Goal: Information Seeking & Learning: Learn about a topic

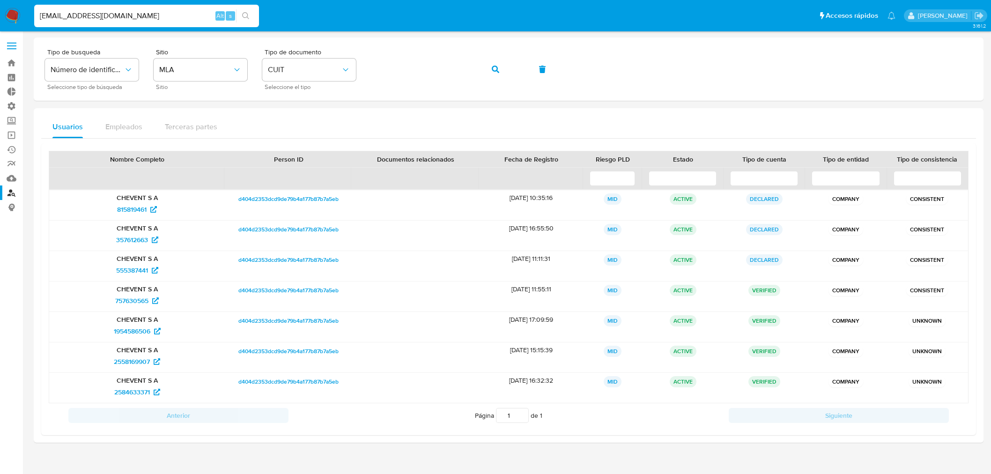
scroll to position [16, 0]
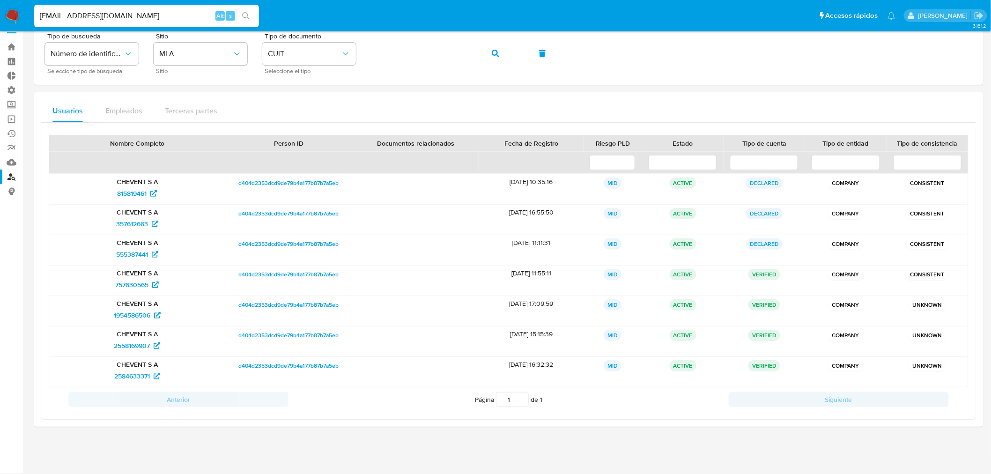
type input "[EMAIL_ADDRESS][DOMAIN_NAME]"
click at [329, 100] on div "Usuarios Empleados Terceras partes" at bounding box center [508, 111] width 935 height 22
click at [146, 13] on input "[EMAIL_ADDRESS][DOMAIN_NAME]" at bounding box center [146, 16] width 225 height 12
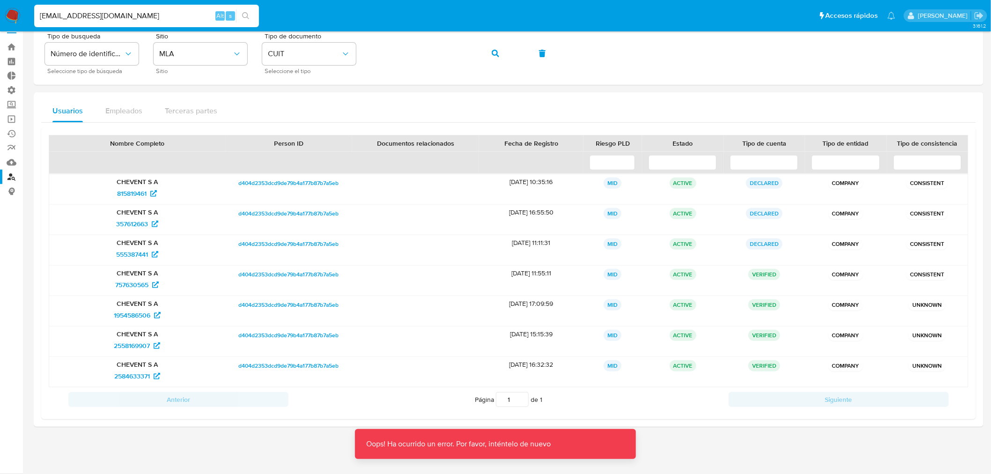
click at [7, 15] on img at bounding box center [13, 16] width 16 height 16
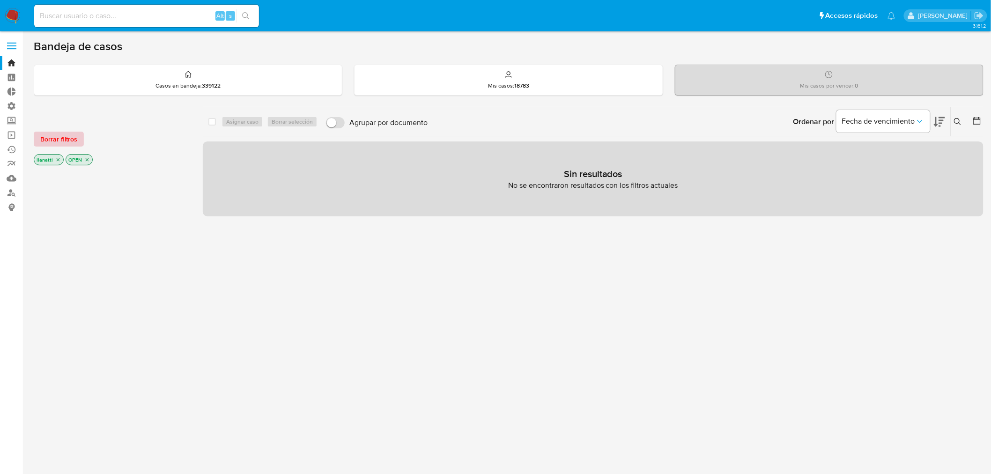
click at [47, 141] on span "Borrar filtros" at bounding box center [58, 139] width 37 height 13
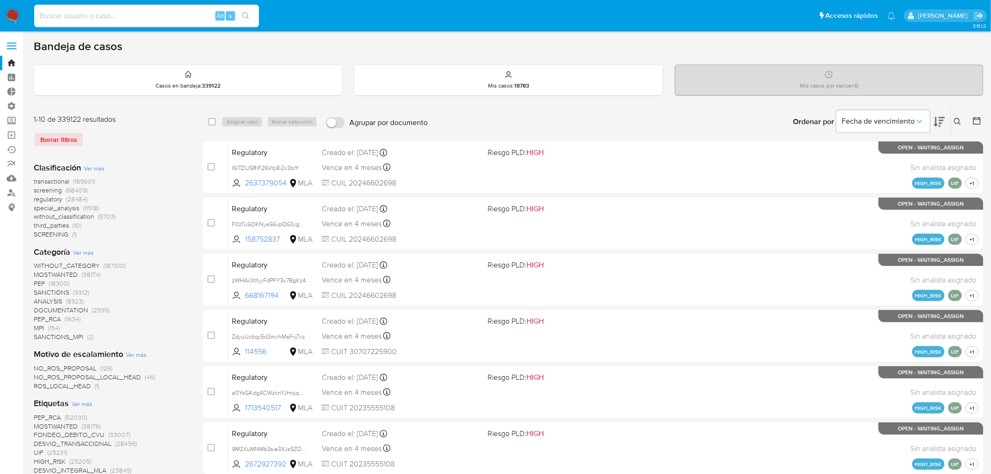
click at [74, 17] on input at bounding box center [146, 16] width 225 height 12
paste input "[EMAIL_ADDRESS][DOMAIN_NAME]"
type input "[EMAIL_ADDRESS][DOMAIN_NAME]"
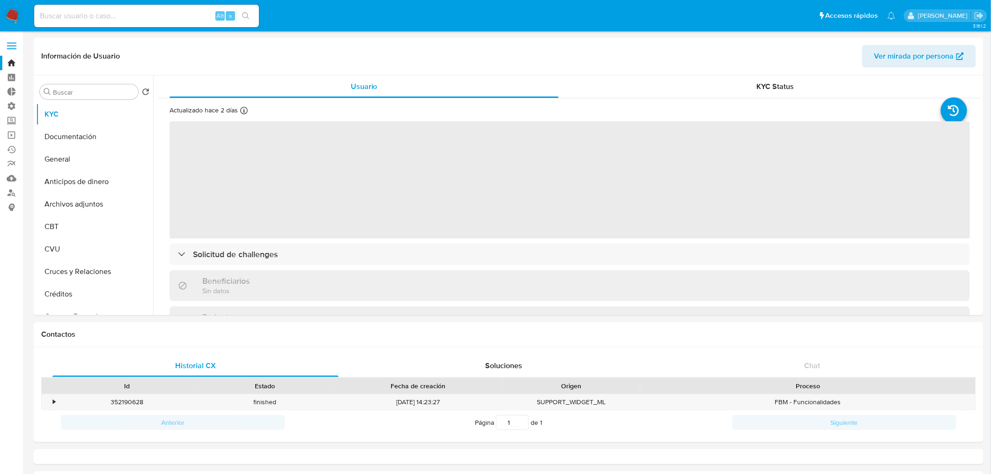
select select "10"
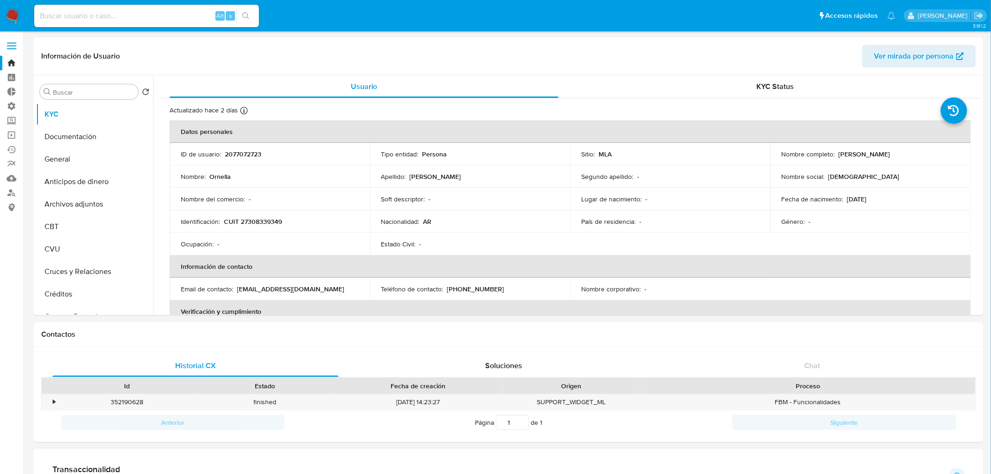
click at [143, 21] on input at bounding box center [146, 16] width 225 height 12
paste input "[EMAIL_ADDRESS][DOMAIN_NAME]"
type input "[EMAIL_ADDRESS][DOMAIN_NAME]"
click at [63, 160] on button "General" at bounding box center [91, 159] width 110 height 22
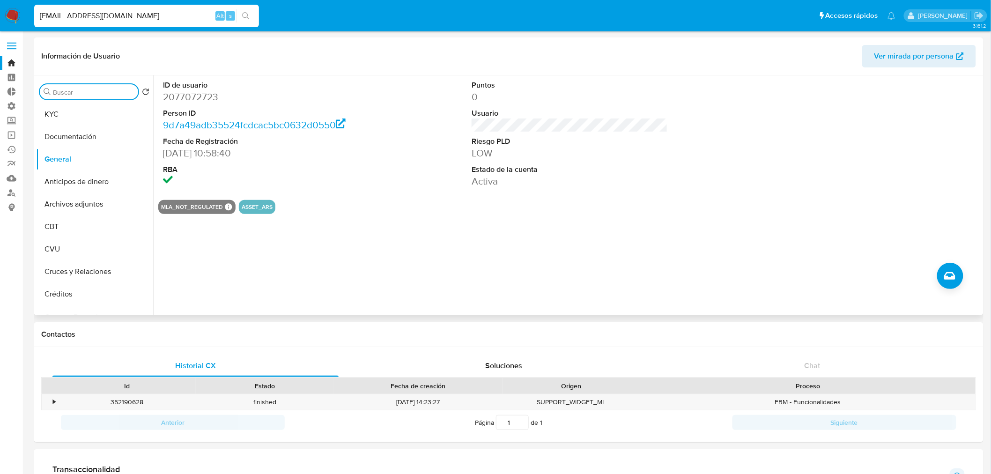
click at [79, 90] on input "Buscar" at bounding box center [94, 92] width 82 height 8
type input "cas"
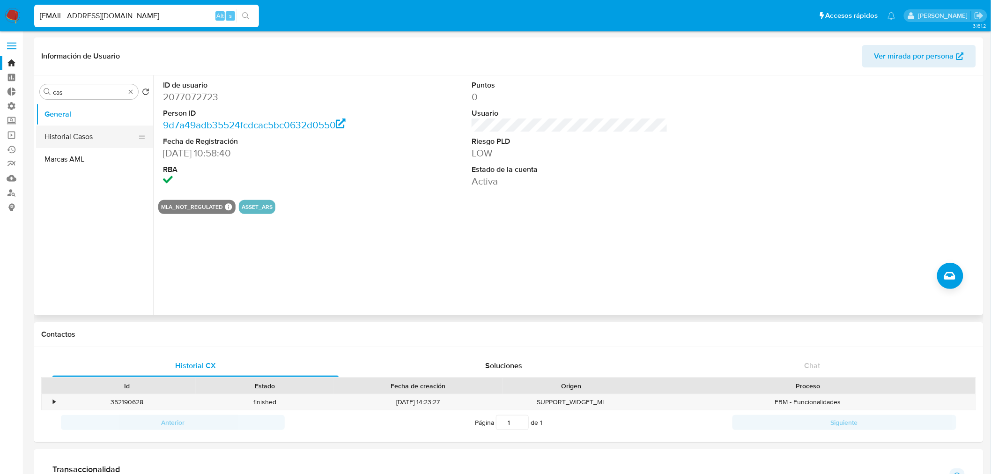
click at [82, 137] on button "Historial Casos" at bounding box center [91, 137] width 110 height 22
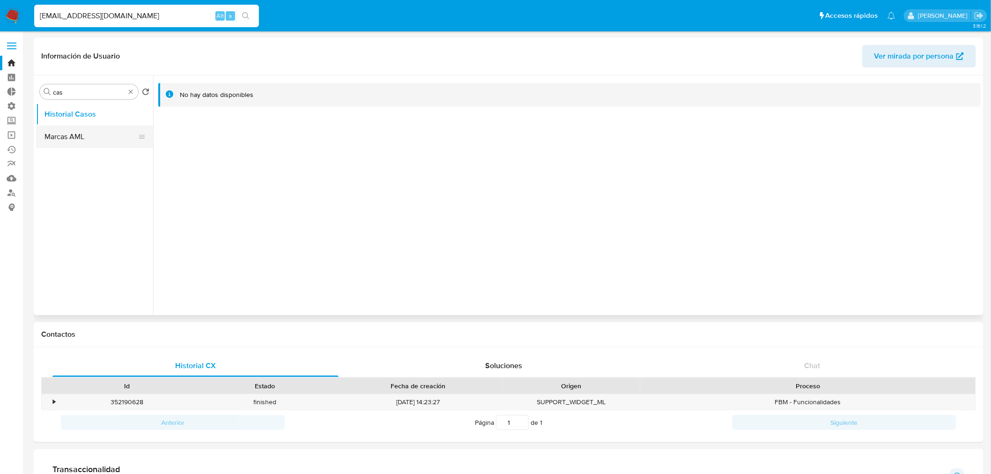
click at [90, 138] on button "Marcas AML" at bounding box center [91, 137] width 110 height 22
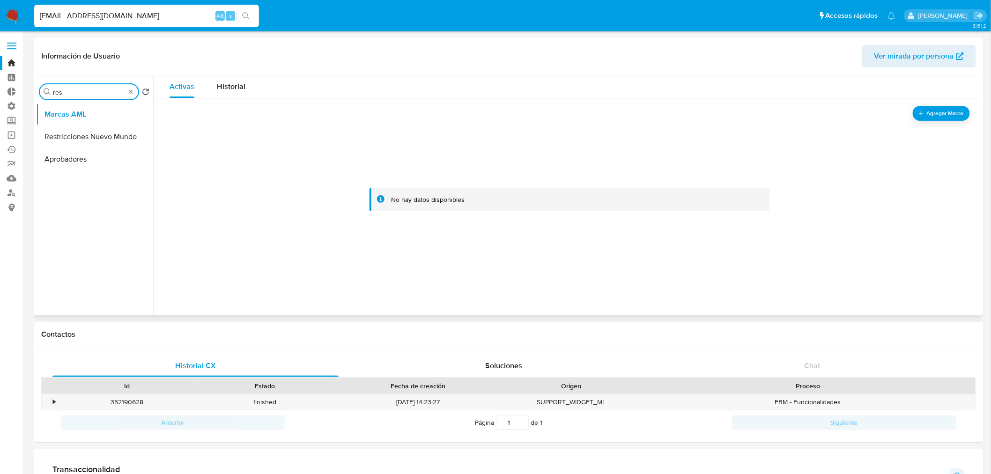
click at [124, 92] on input "res" at bounding box center [89, 92] width 72 height 8
type input "res"
click at [7, 14] on img at bounding box center [13, 16] width 16 height 16
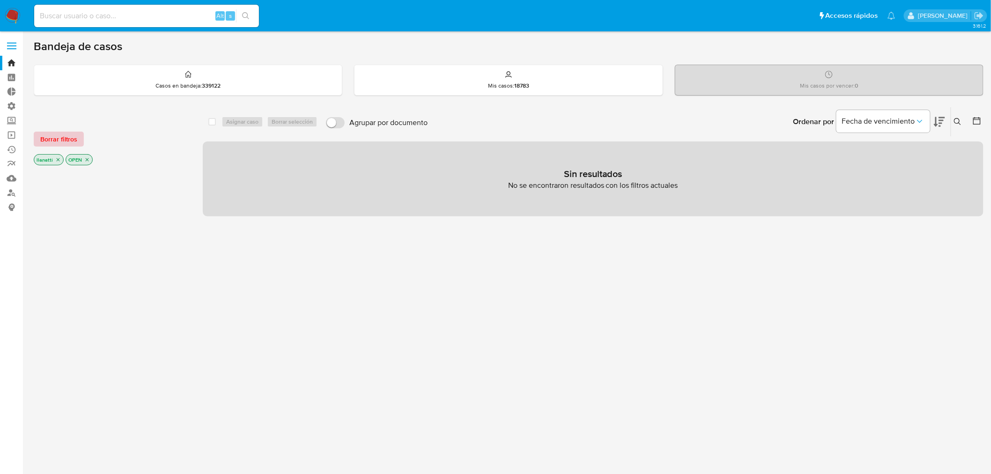
click at [52, 141] on span "Borrar filtros" at bounding box center [58, 139] width 37 height 13
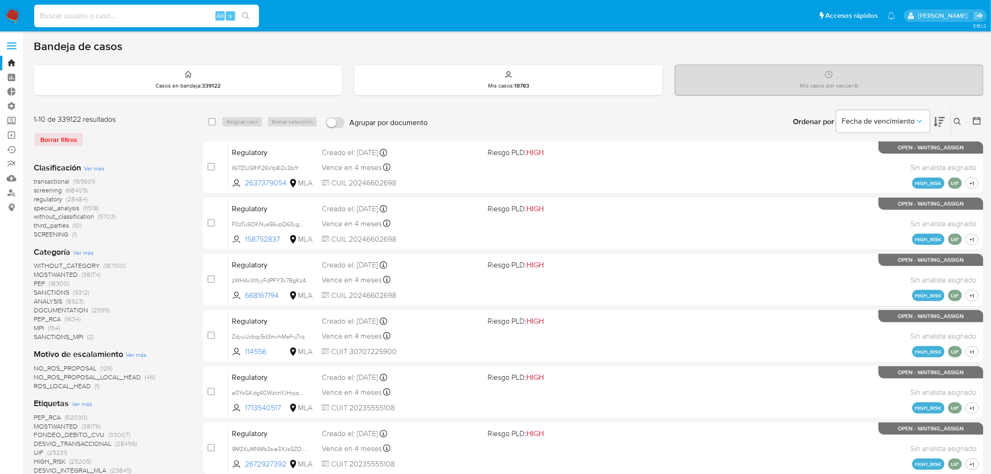
click at [73, 13] on input at bounding box center [146, 16] width 225 height 12
paste input "ladymarketok@gmail.com"
type input "ladymarketok@gmail.com"
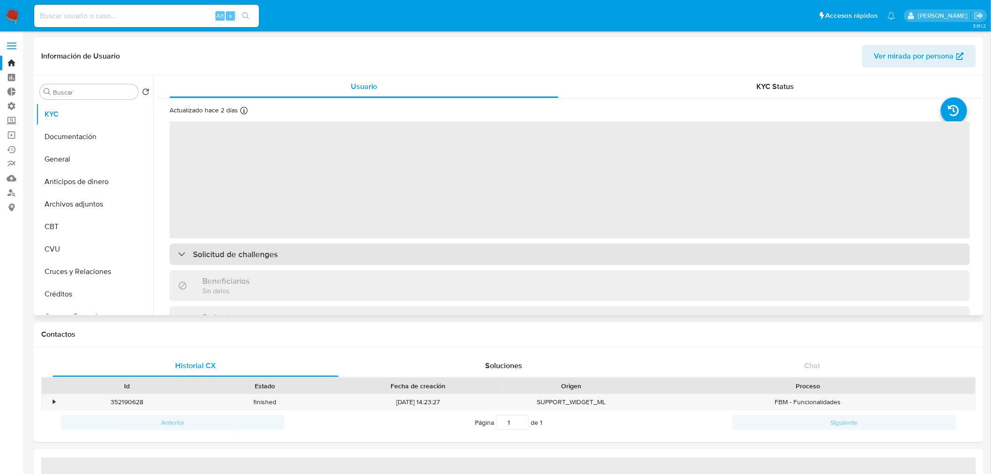
select select "10"
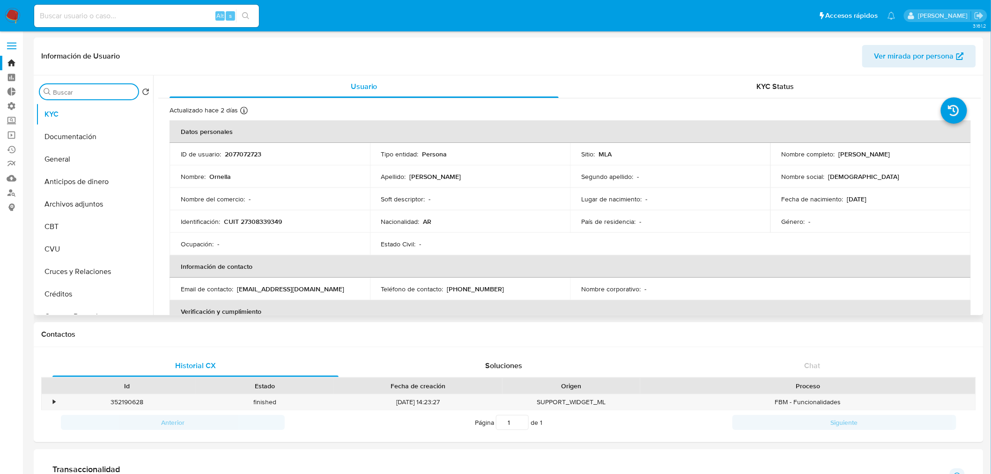
click at [59, 92] on input "Buscar" at bounding box center [94, 92] width 82 height 8
type input "res"
click at [71, 136] on button "Restricciones Nuevo Mundo" at bounding box center [91, 137] width 110 height 22
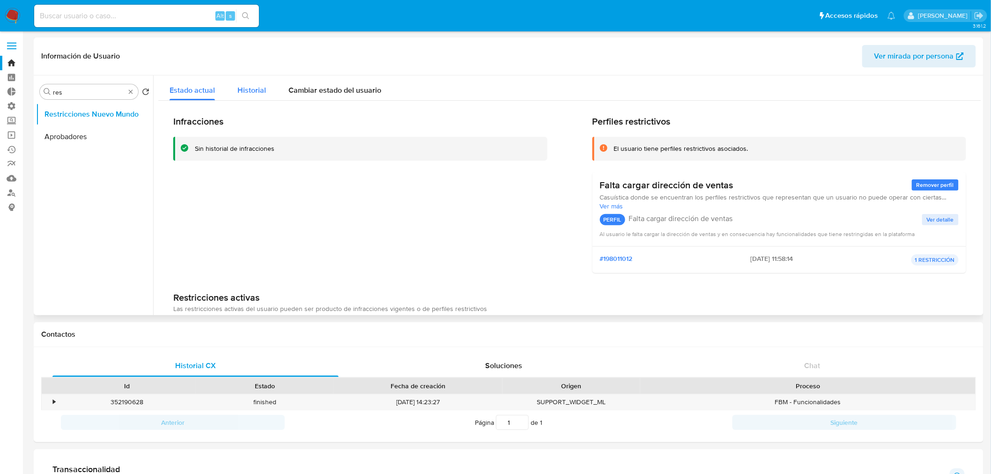
click at [252, 90] on span "Historial" at bounding box center [252, 90] width 29 height 11
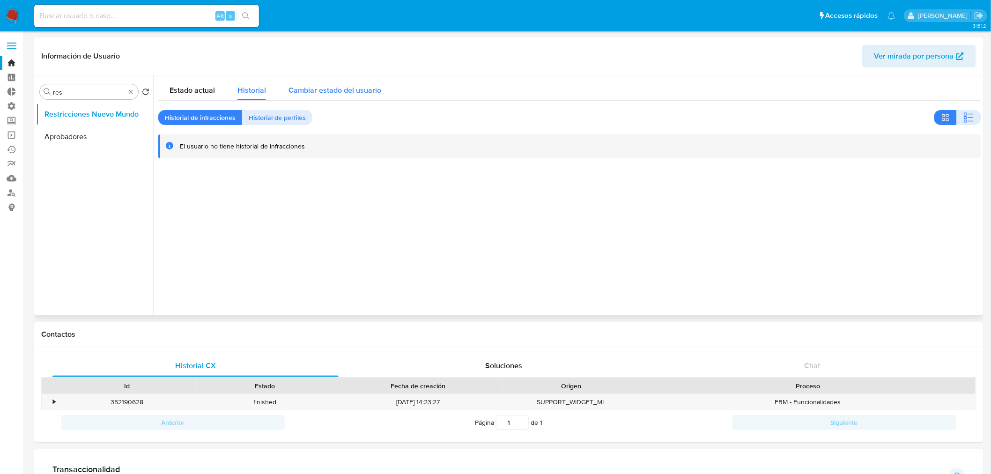
click at [322, 88] on span "Cambiar estado del usuario" at bounding box center [335, 90] width 93 height 11
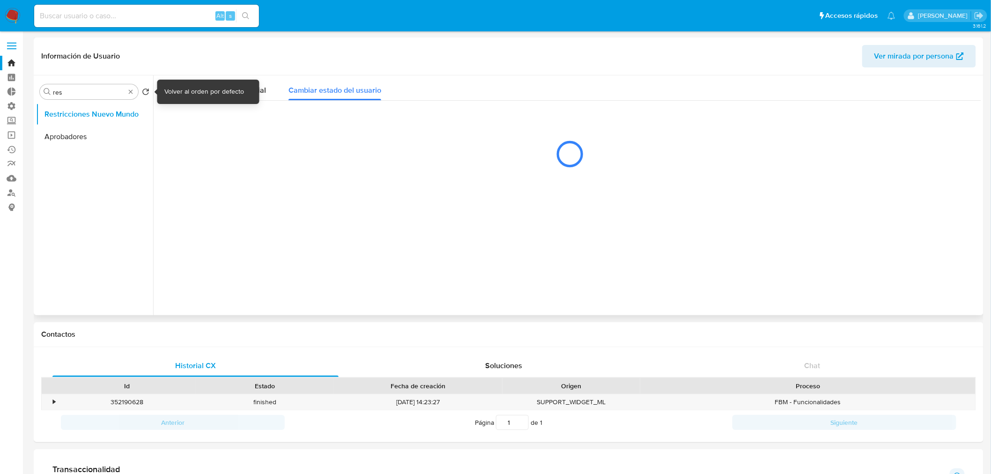
click at [185, 89] on div "Volver al orden por defecto" at bounding box center [205, 91] width 80 height 9
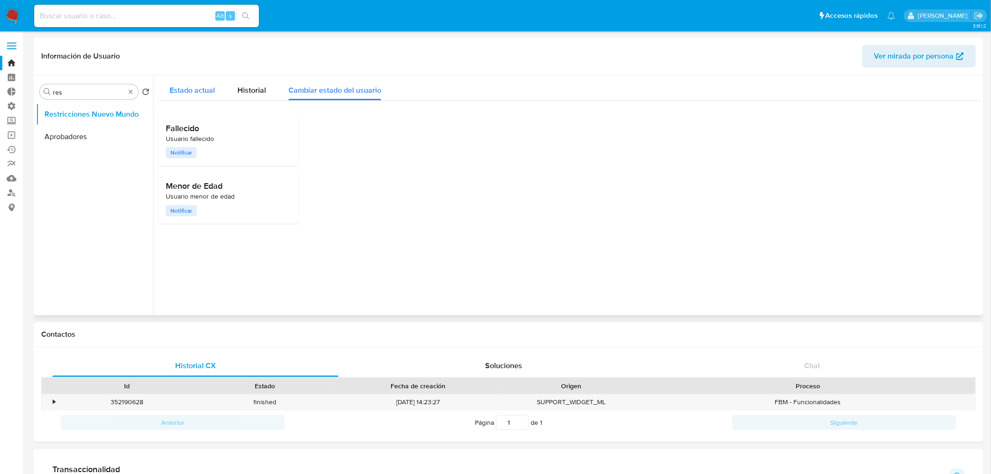
click at [184, 92] on span "Estado actual" at bounding box center [192, 90] width 45 height 11
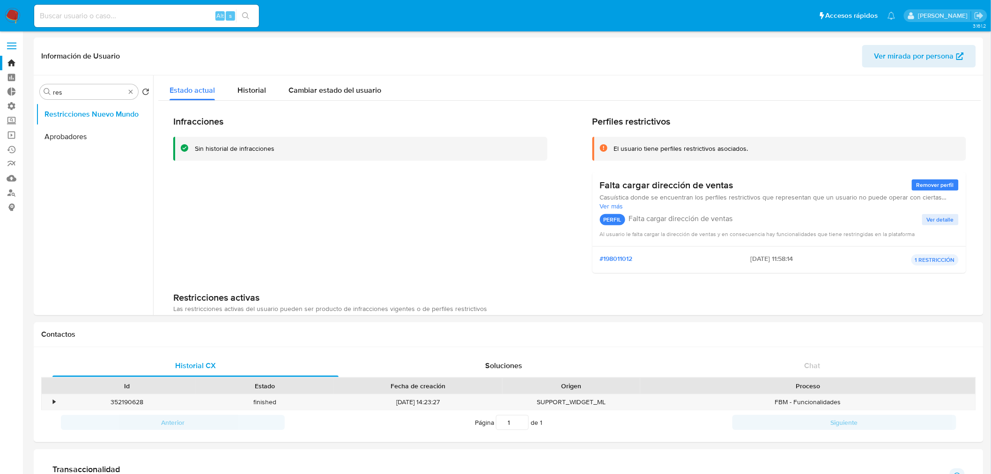
click at [64, 11] on input at bounding box center [146, 16] width 225 height 12
paste input "2077072723"
type input "2077072723"
click at [106, 12] on input "2077072723" at bounding box center [146, 16] width 225 height 12
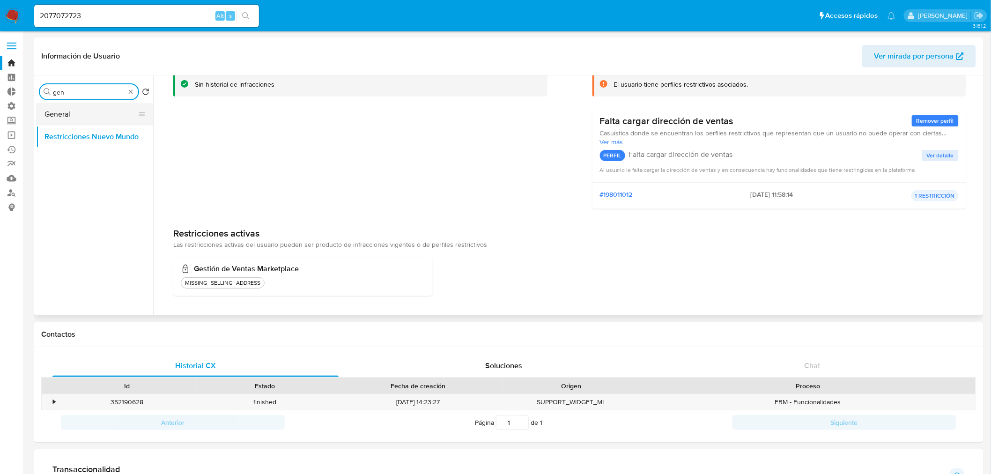
type input "gen"
click at [88, 115] on button "General" at bounding box center [91, 114] width 110 height 22
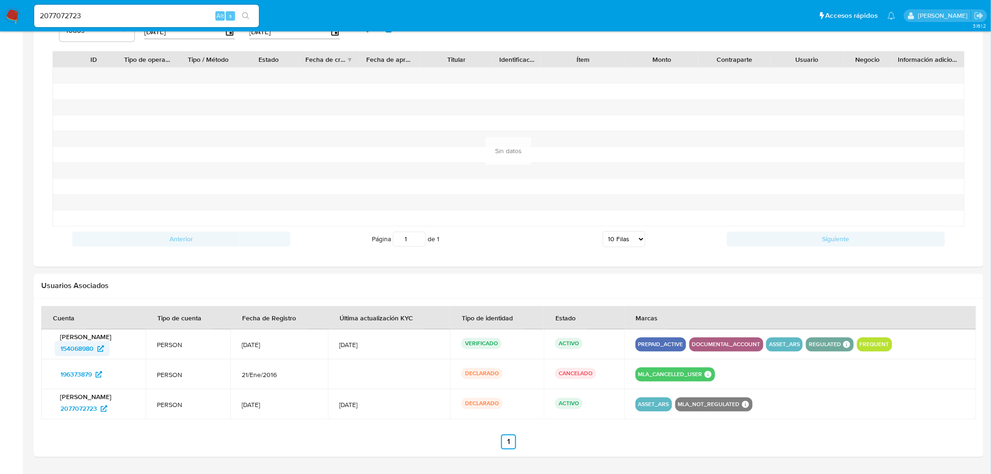
scroll to position [624, 0]
click at [97, 334] on p "Ornella Giselle Panizza" at bounding box center [93, 336] width 82 height 8
click at [81, 347] on span "154068980" at bounding box center [76, 348] width 33 height 15
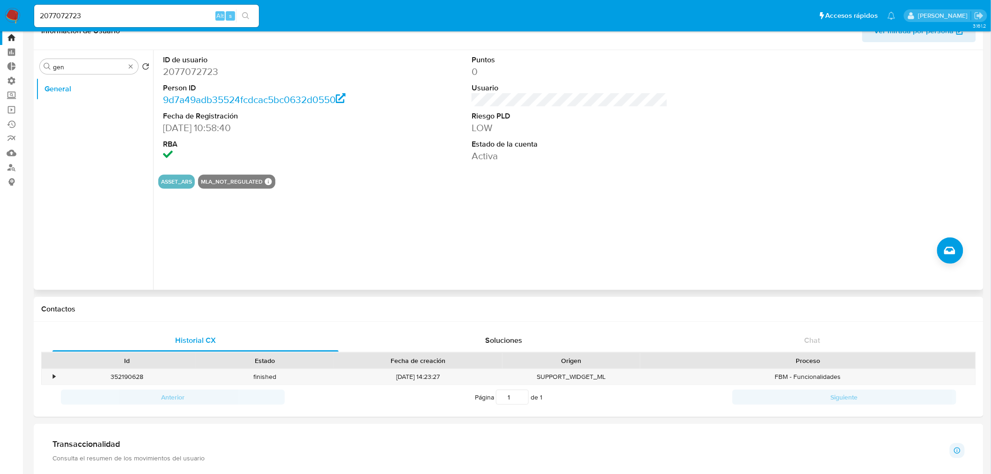
scroll to position [0, 0]
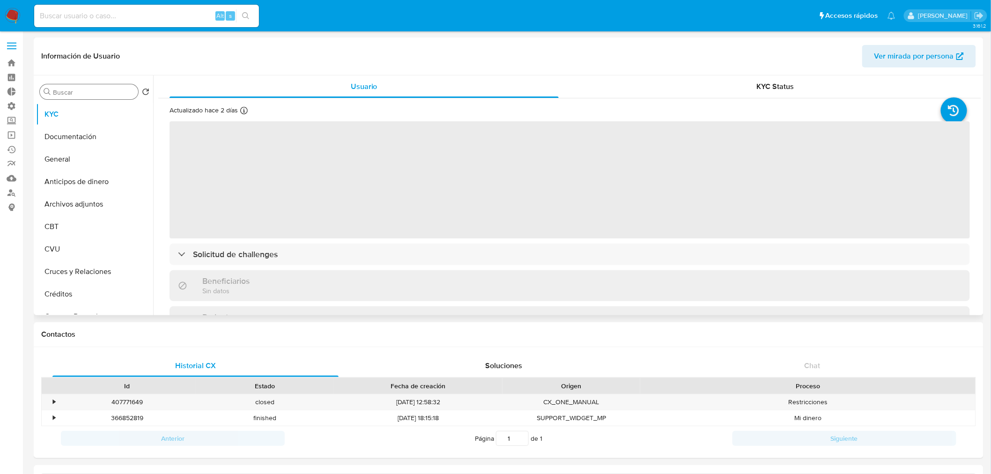
select select "10"
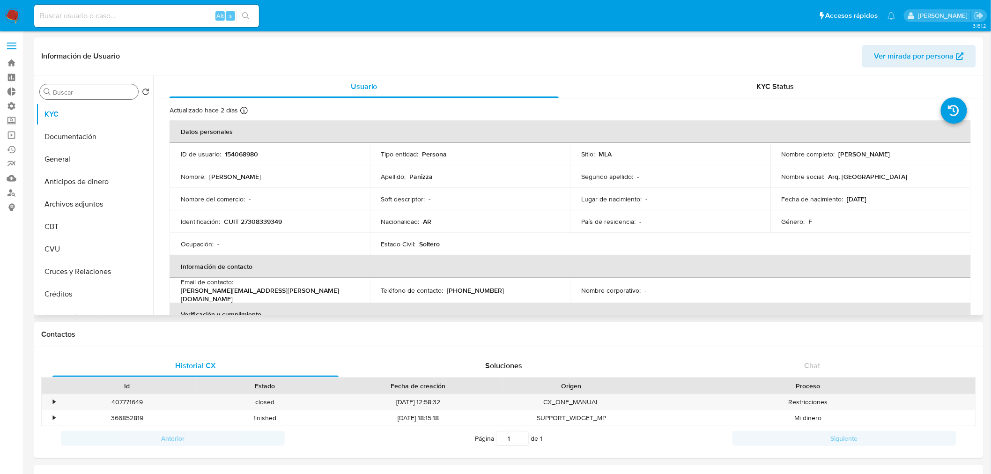
click at [80, 91] on input "Buscar" at bounding box center [94, 92] width 82 height 8
type input "res"
click at [83, 134] on button "Restricciones Nuevo Mundo" at bounding box center [91, 137] width 110 height 22
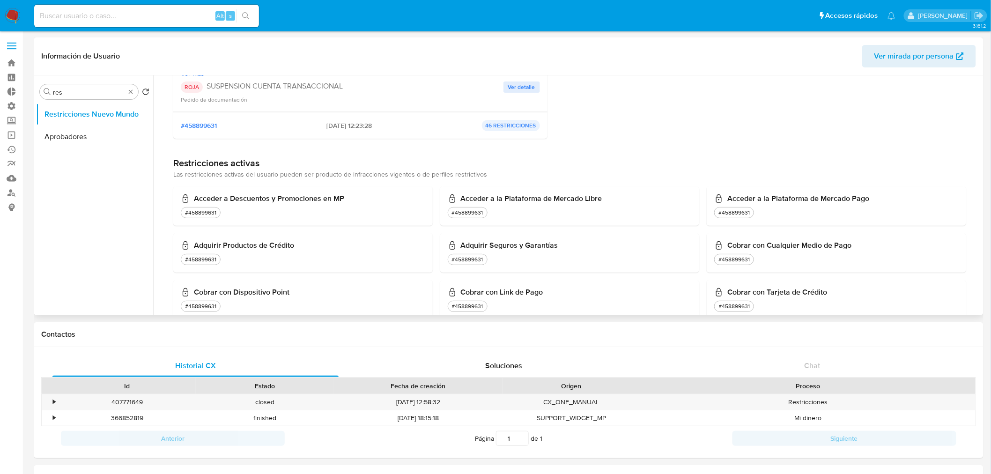
scroll to position [156, 0]
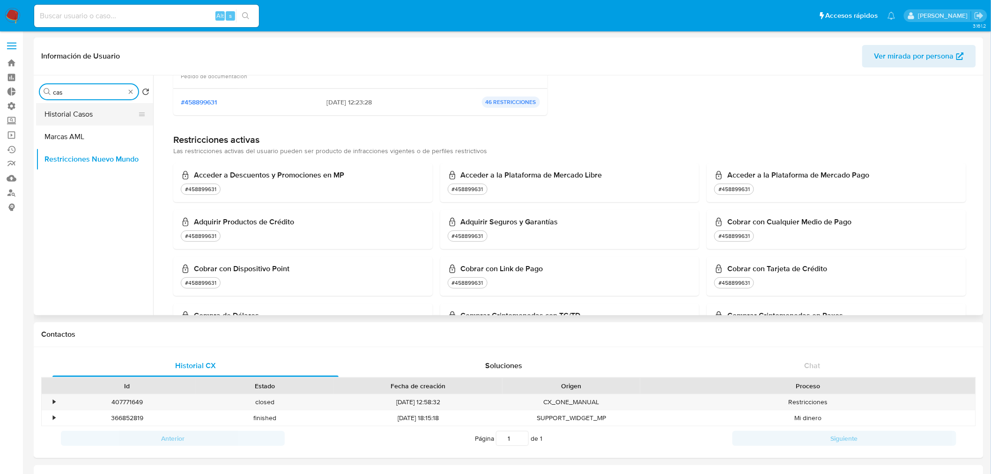
type input "cas"
click at [80, 115] on button "Historial Casos" at bounding box center [91, 114] width 110 height 22
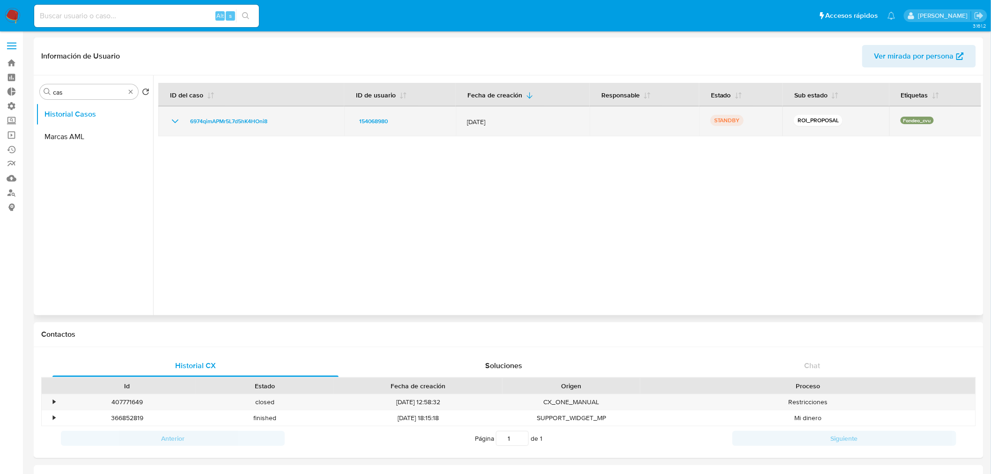
click at [178, 120] on icon "Mostrar/Ocultar" at bounding box center [175, 121] width 11 height 11
click at [256, 118] on span "6974qimAPMr5L7d5hK4HOni8" at bounding box center [228, 121] width 77 height 11
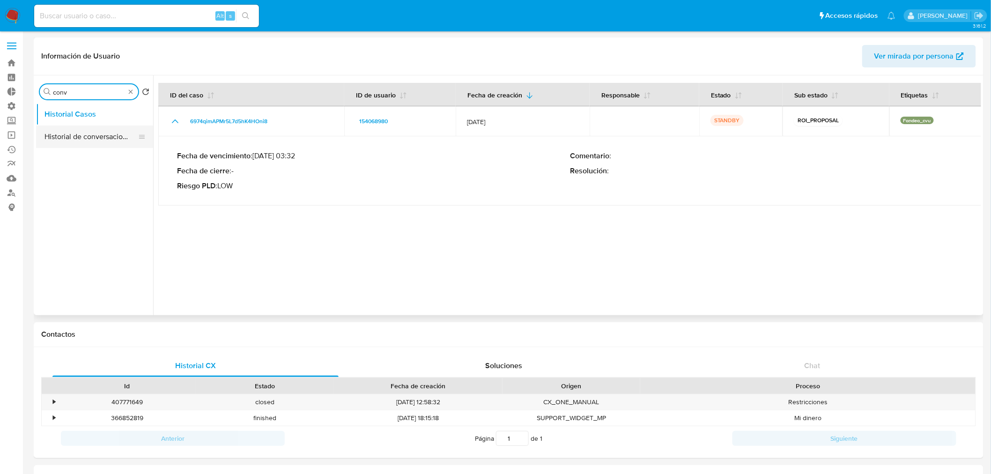
type input "conv"
click at [85, 131] on button "Historial de conversaciones" at bounding box center [91, 137] width 110 height 22
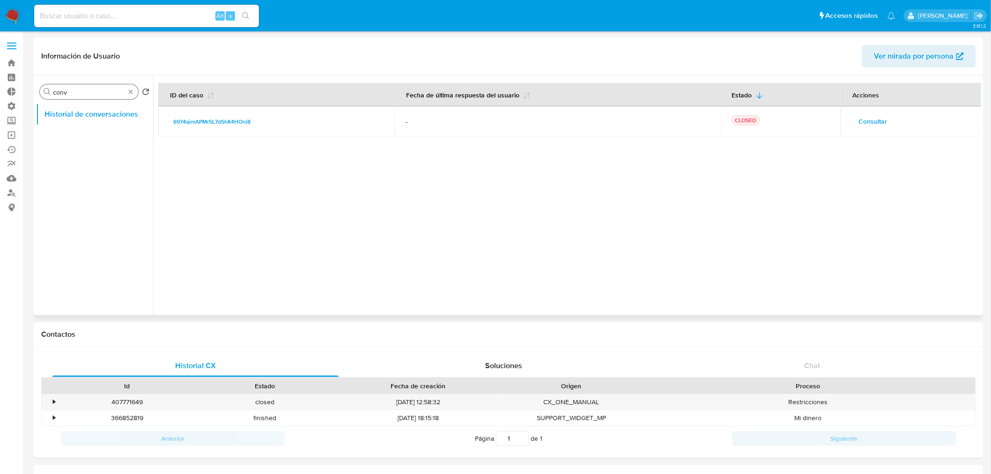
click at [870, 120] on span "Consultar" at bounding box center [873, 121] width 29 height 13
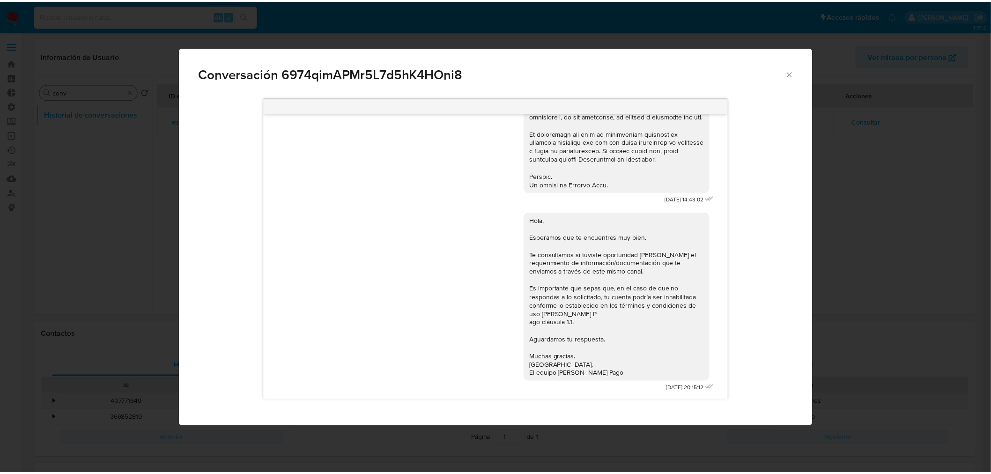
scroll to position [450, 0]
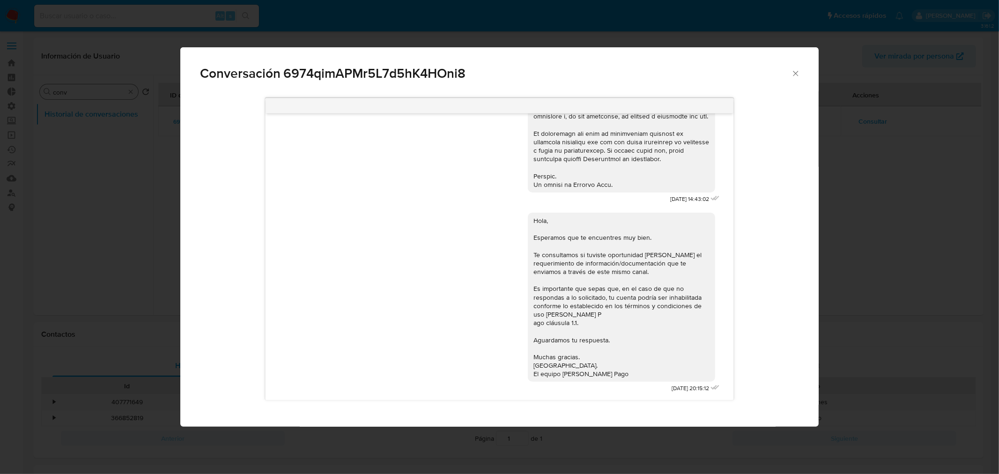
click at [800, 73] on icon "Cerrar" at bounding box center [795, 73] width 9 height 9
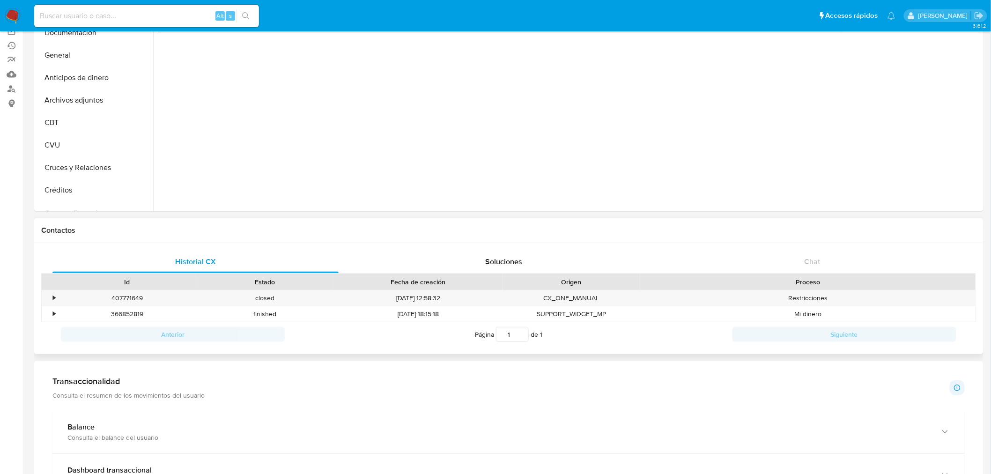
scroll to position [156, 0]
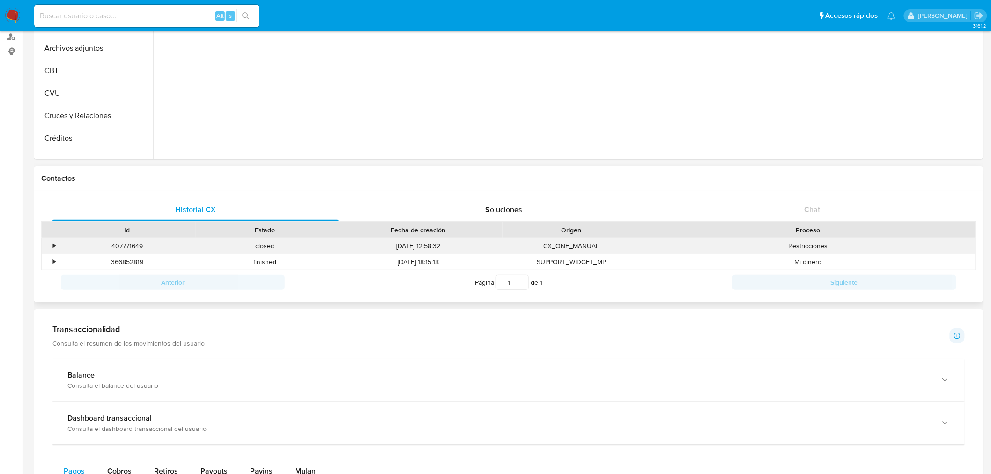
click at [58, 244] on div "407771649" at bounding box center [127, 245] width 138 height 15
click at [47, 244] on div "•" at bounding box center [50, 245] width 16 height 15
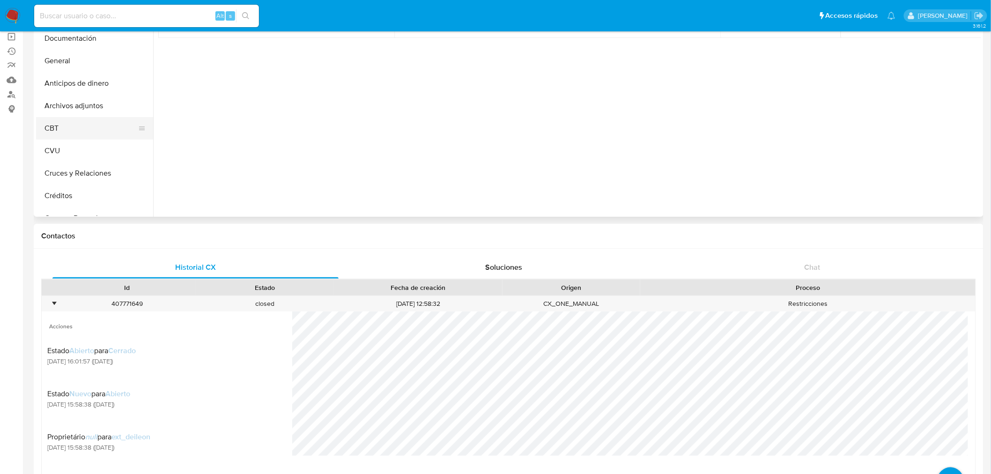
scroll to position [52, 0]
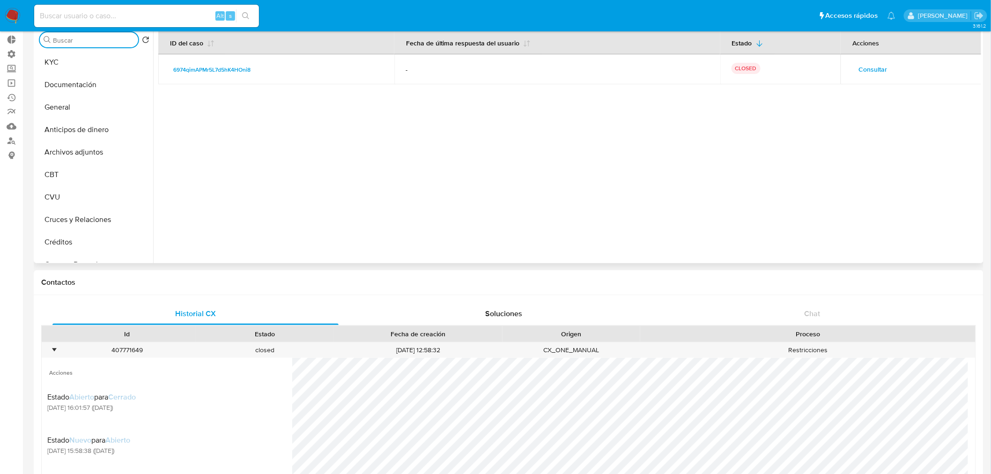
click at [76, 42] on input "Buscar" at bounding box center [94, 40] width 82 height 8
type input "cas"
click at [69, 62] on button "Historial Casos" at bounding box center [91, 62] width 110 height 22
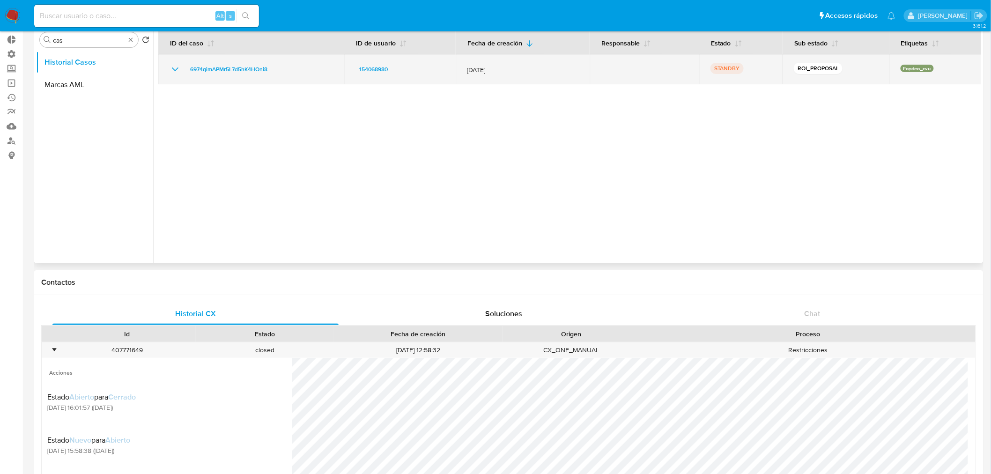
drag, startPoint x: 282, startPoint y: 67, endPoint x: 186, endPoint y: 68, distance: 96.5
click at [186, 68] on div "6974qimAPMr5L7d5hK4HOni8" at bounding box center [251, 69] width 163 height 11
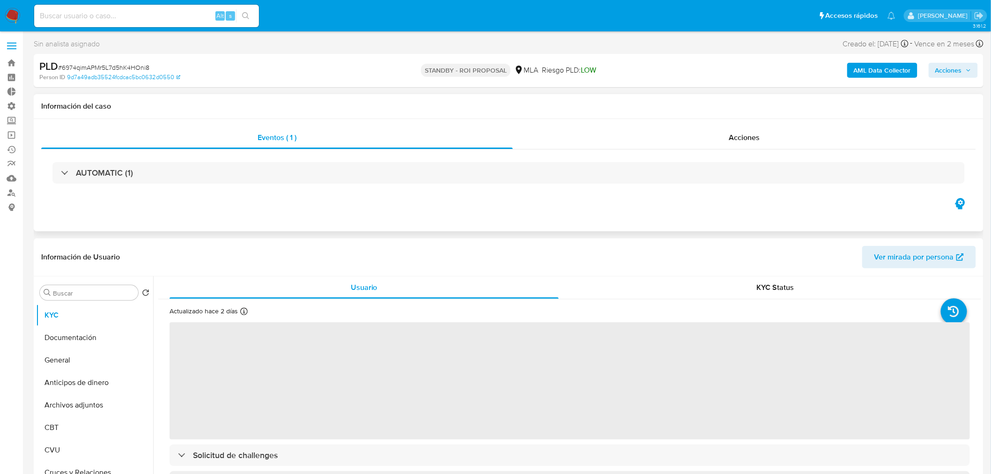
select select "10"
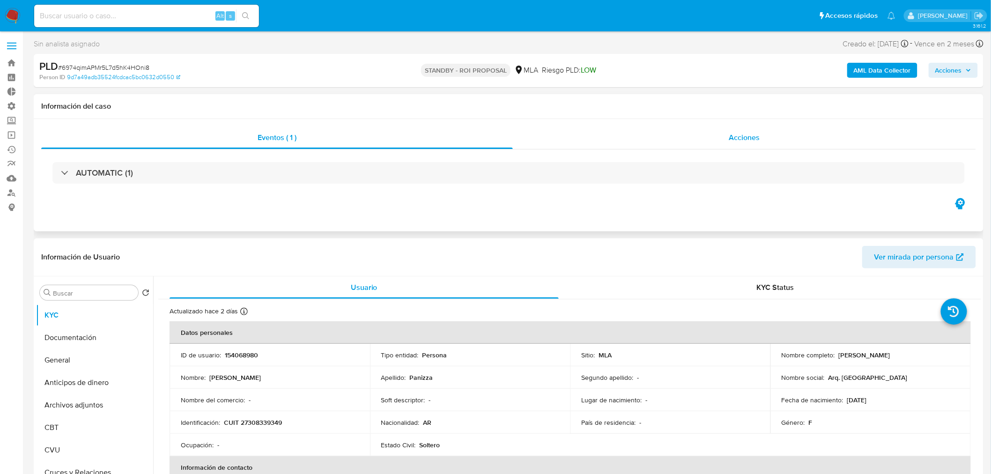
click at [732, 133] on span "Acciones" at bounding box center [744, 137] width 31 height 11
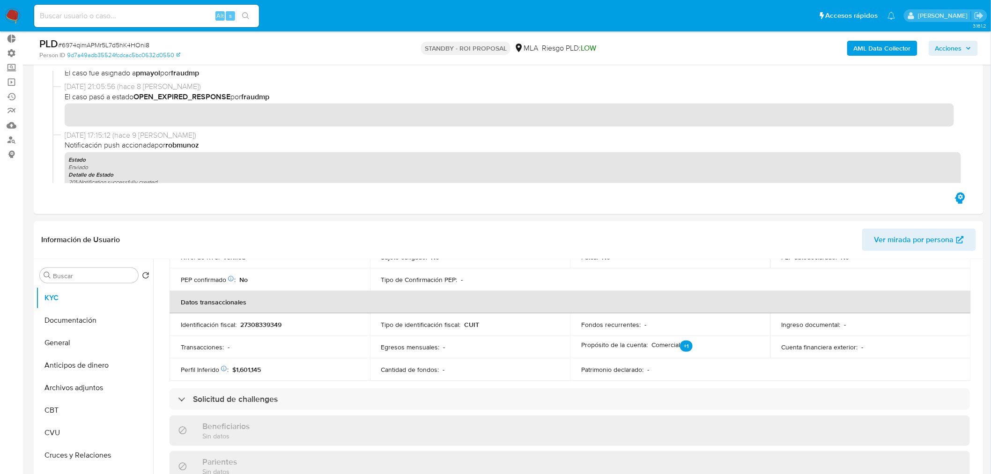
scroll to position [52, 0]
click at [83, 345] on button "General" at bounding box center [91, 344] width 110 height 22
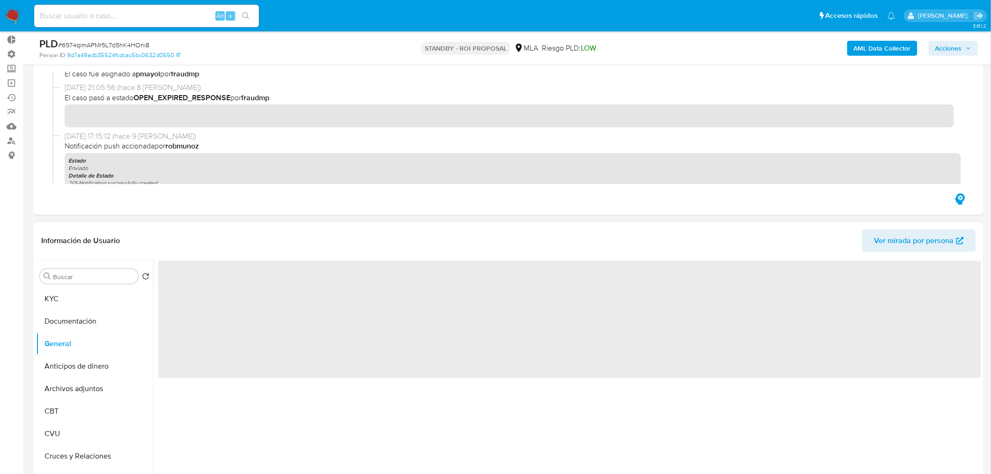
scroll to position [0, 0]
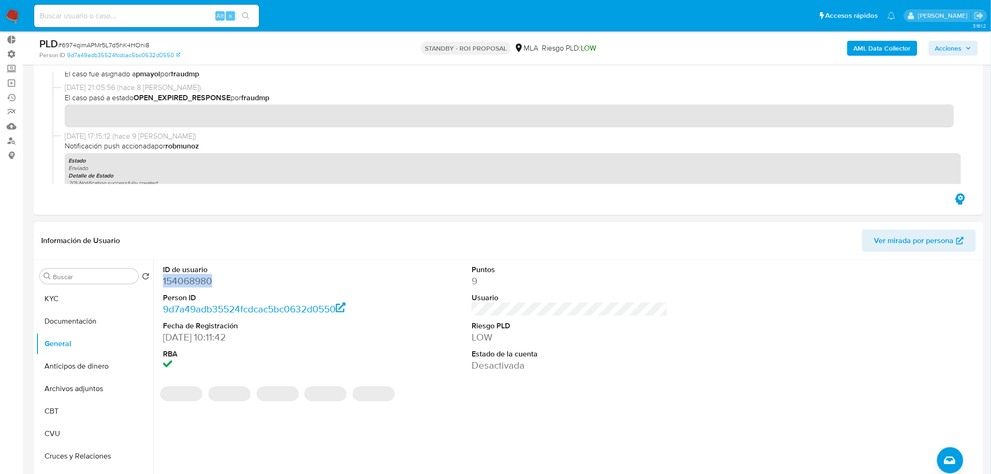
drag, startPoint x: 216, startPoint y: 282, endPoint x: 164, endPoint y: 282, distance: 52.5
click at [164, 282] on dd "154068980" at bounding box center [261, 281] width 196 height 13
copy dd "154068980"
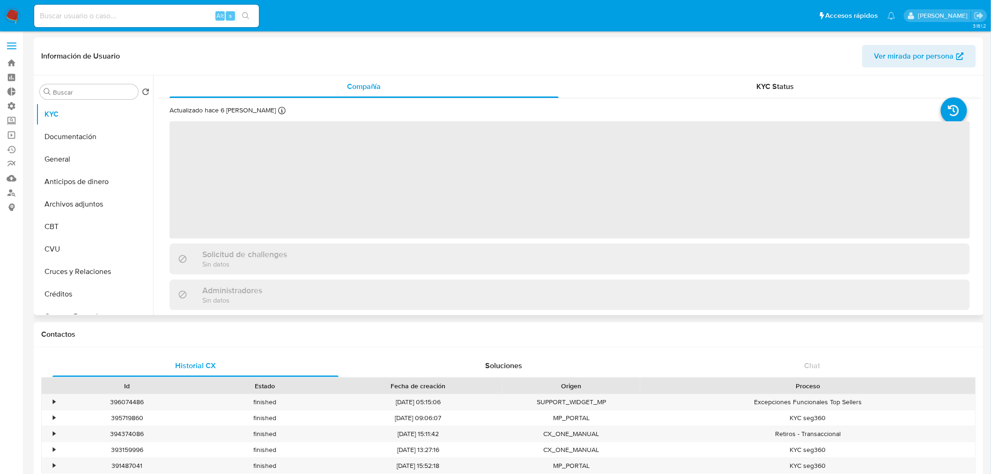
select select "10"
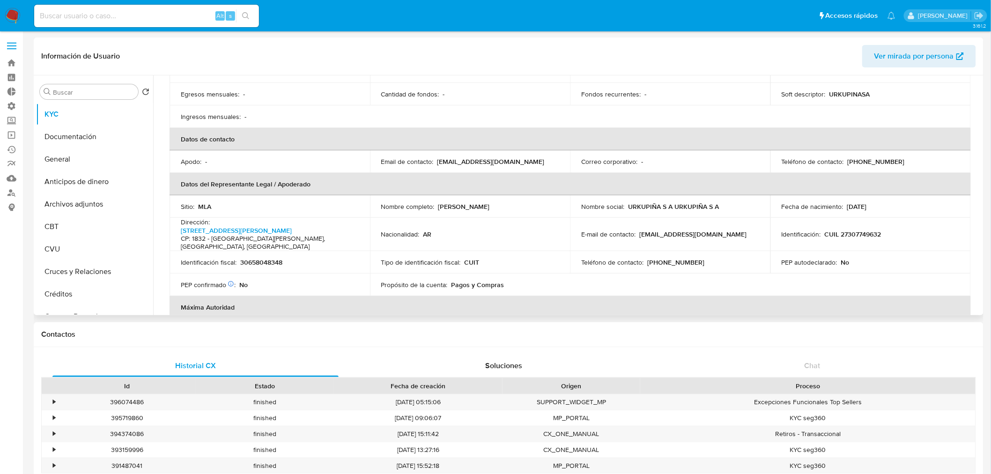
scroll to position [22, 0]
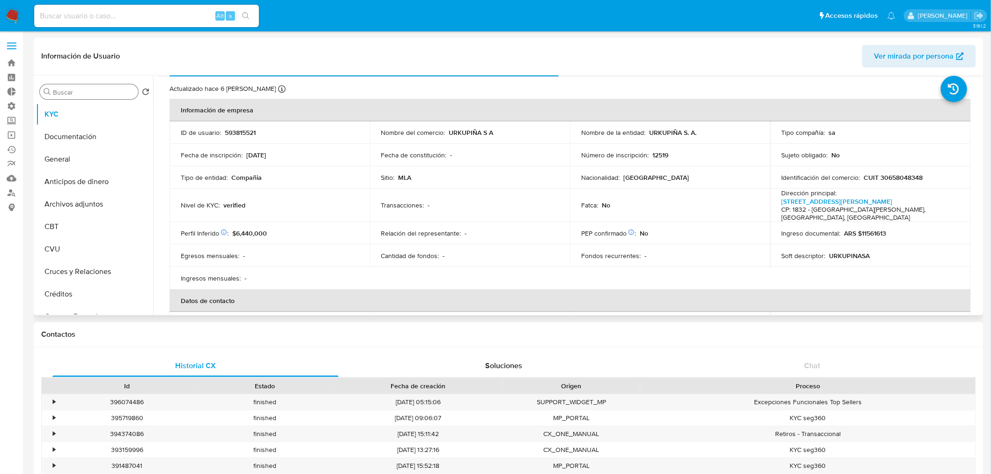
click at [61, 93] on input "Buscar" at bounding box center [94, 92] width 82 height 8
click at [76, 138] on button "Historial Casos" at bounding box center [91, 137] width 110 height 22
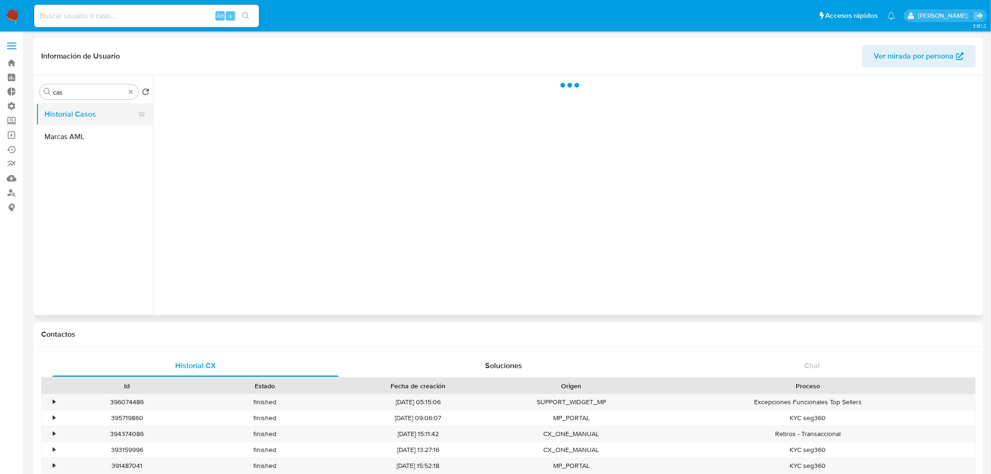
scroll to position [0, 0]
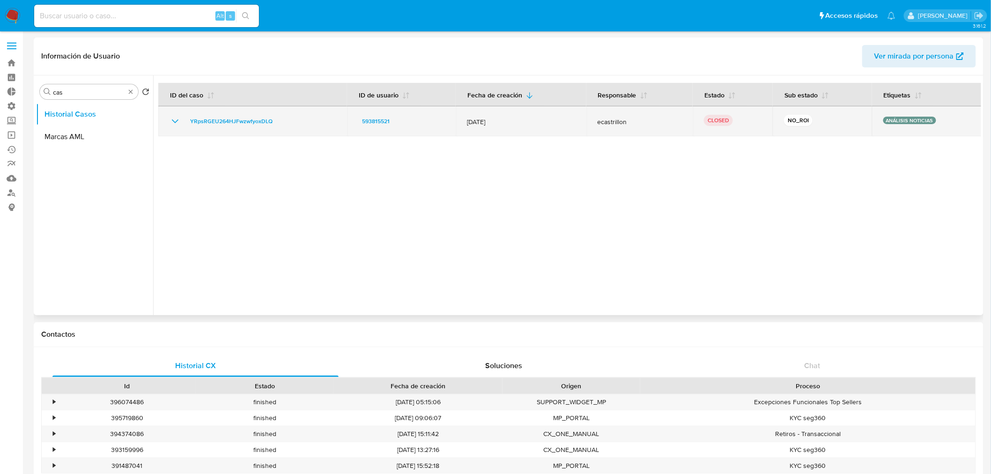
click at [174, 119] on icon "Mostrar/Ocultar" at bounding box center [175, 121] width 11 height 11
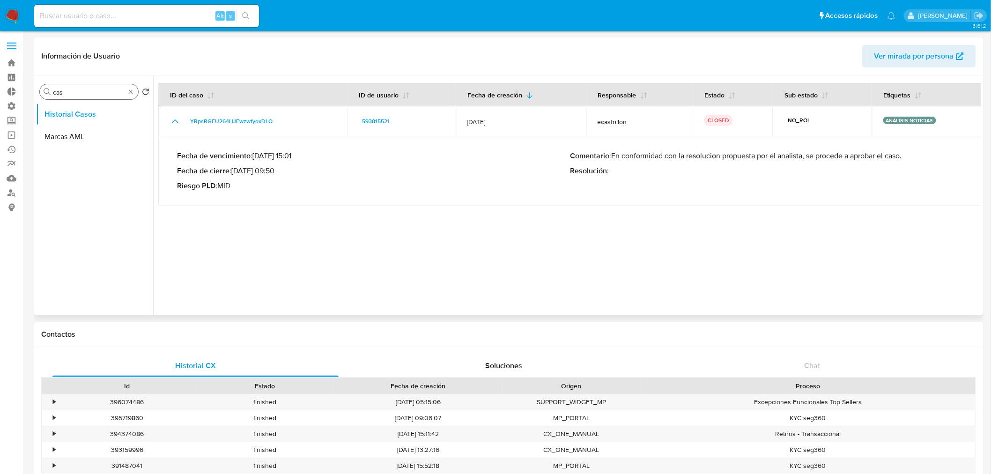
click at [111, 96] on input "cas" at bounding box center [89, 92] width 72 height 8
type input "c"
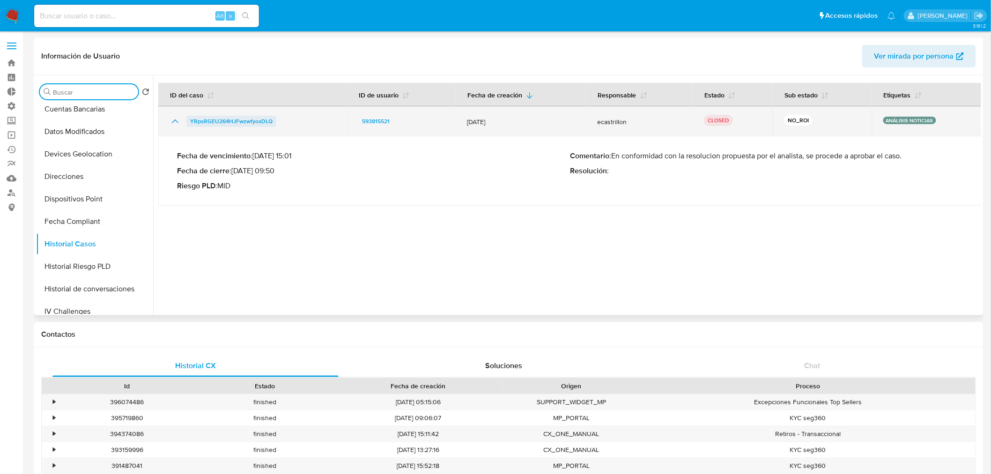
click at [246, 122] on span "YRpsRGEU264HJFwzwfyoxDLQ" at bounding box center [231, 121] width 82 height 11
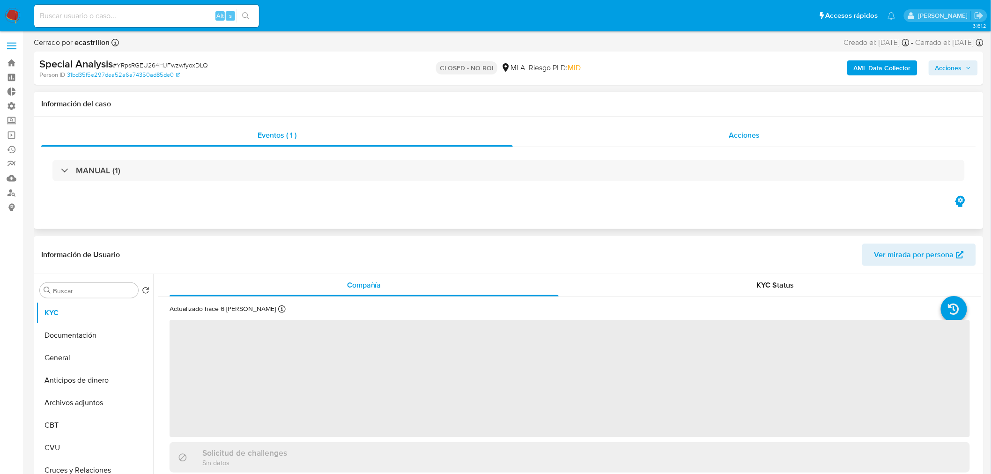
click at [750, 133] on span "Acciones" at bounding box center [744, 135] width 31 height 11
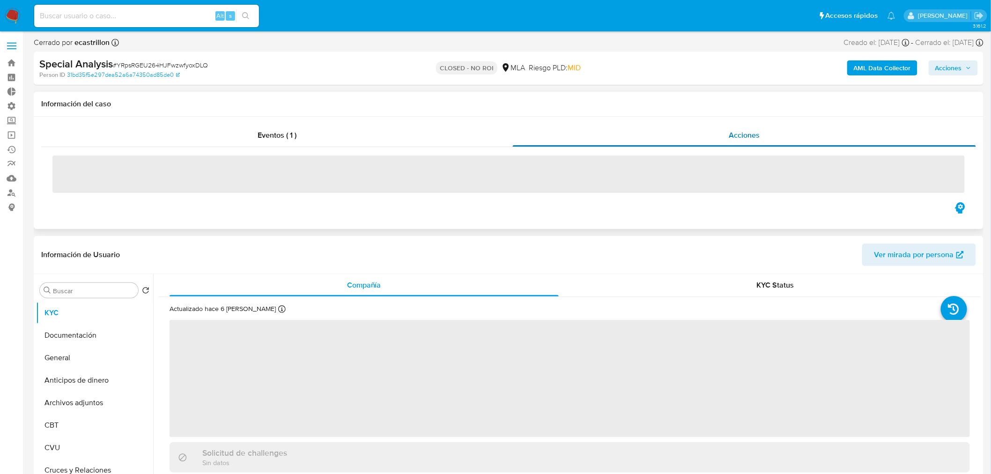
select select "10"
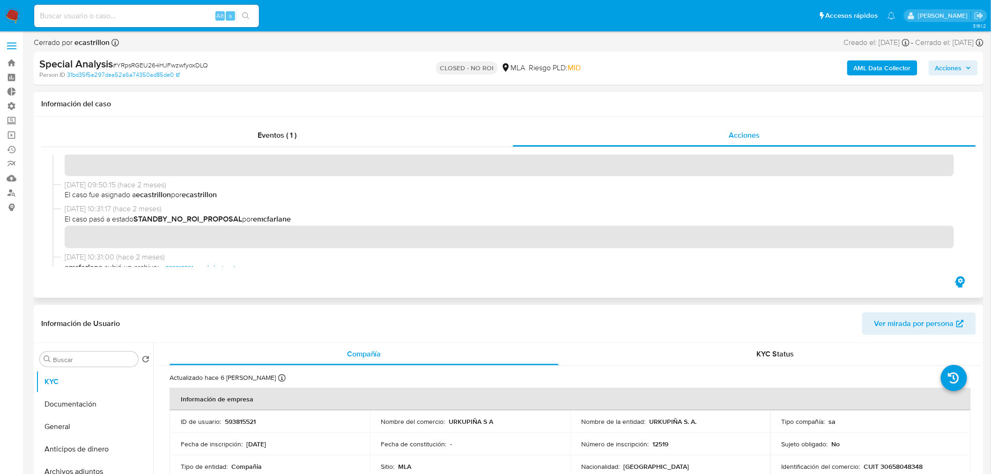
scroll to position [176, 0]
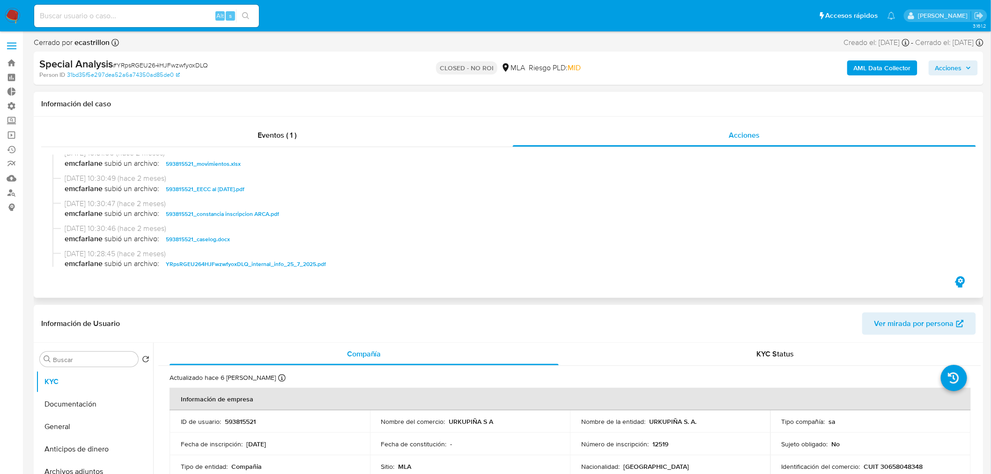
click at [211, 237] on span "593815521_caselog.docx" at bounding box center [198, 239] width 64 height 11
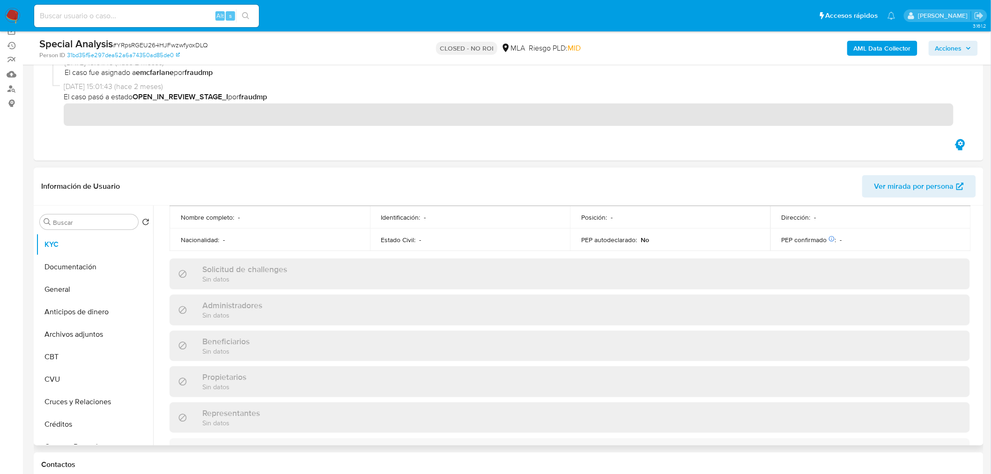
scroll to position [520, 0]
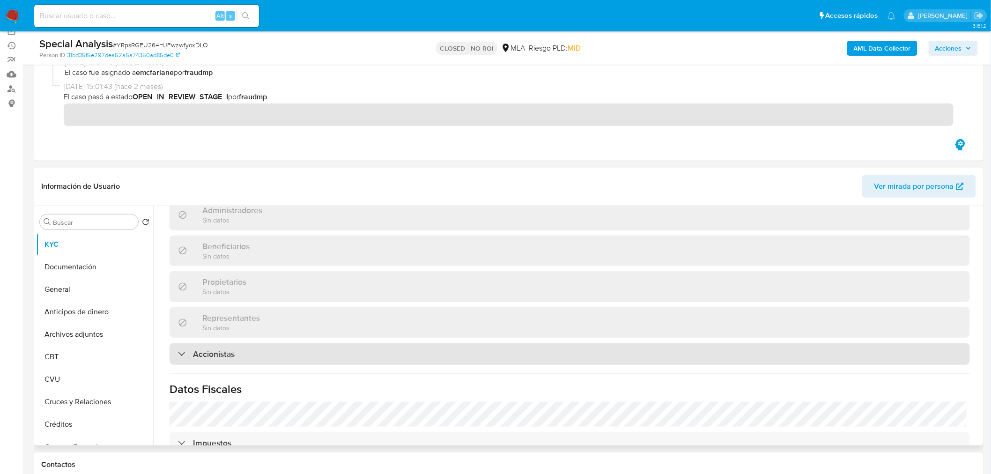
click at [237, 343] on div "Accionistas" at bounding box center [570, 354] width 801 height 22
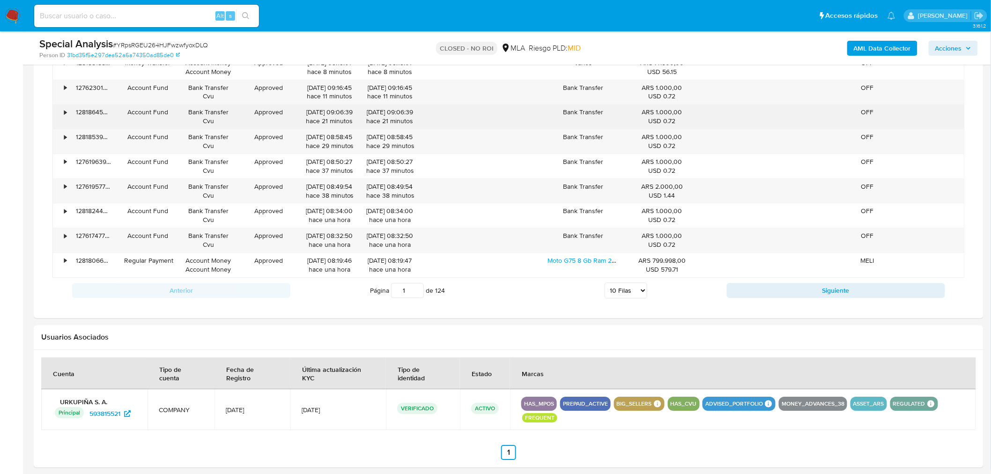
scroll to position [989, 0]
